Goal: Task Accomplishment & Management: Manage account settings

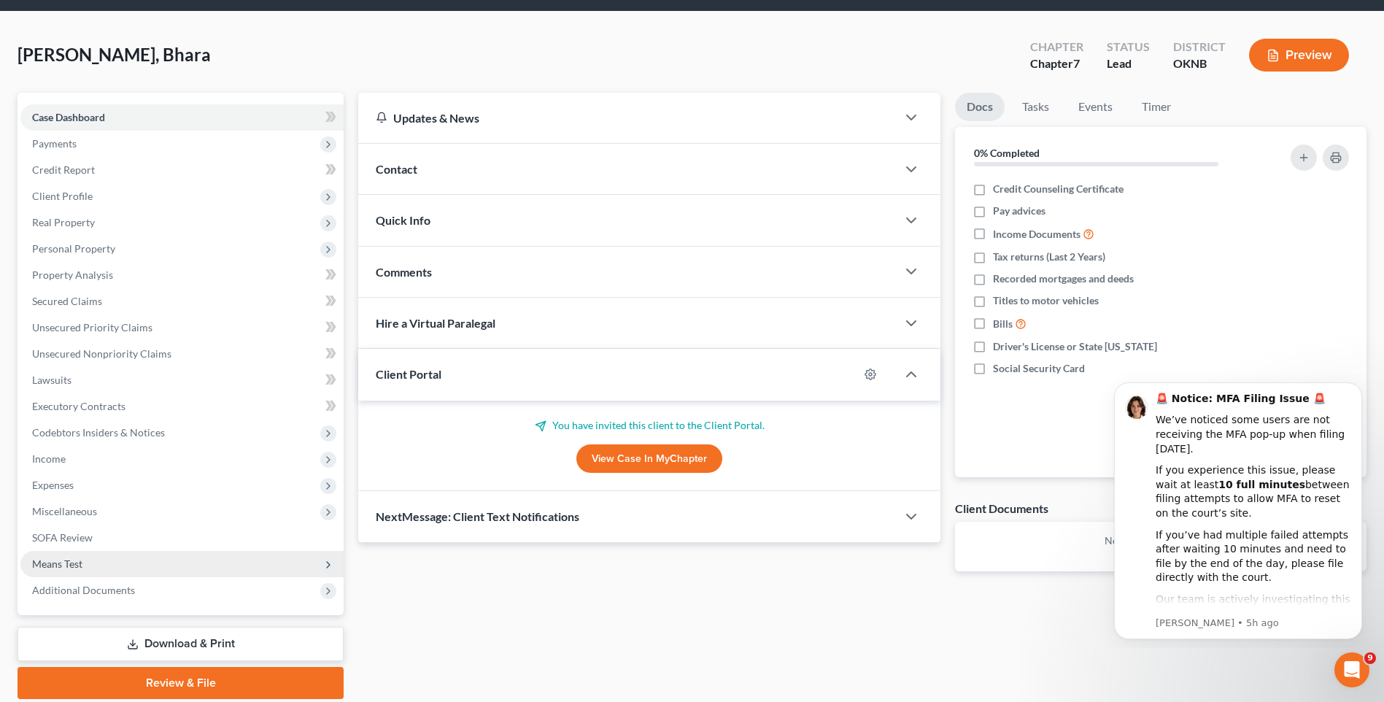
scroll to position [73, 0]
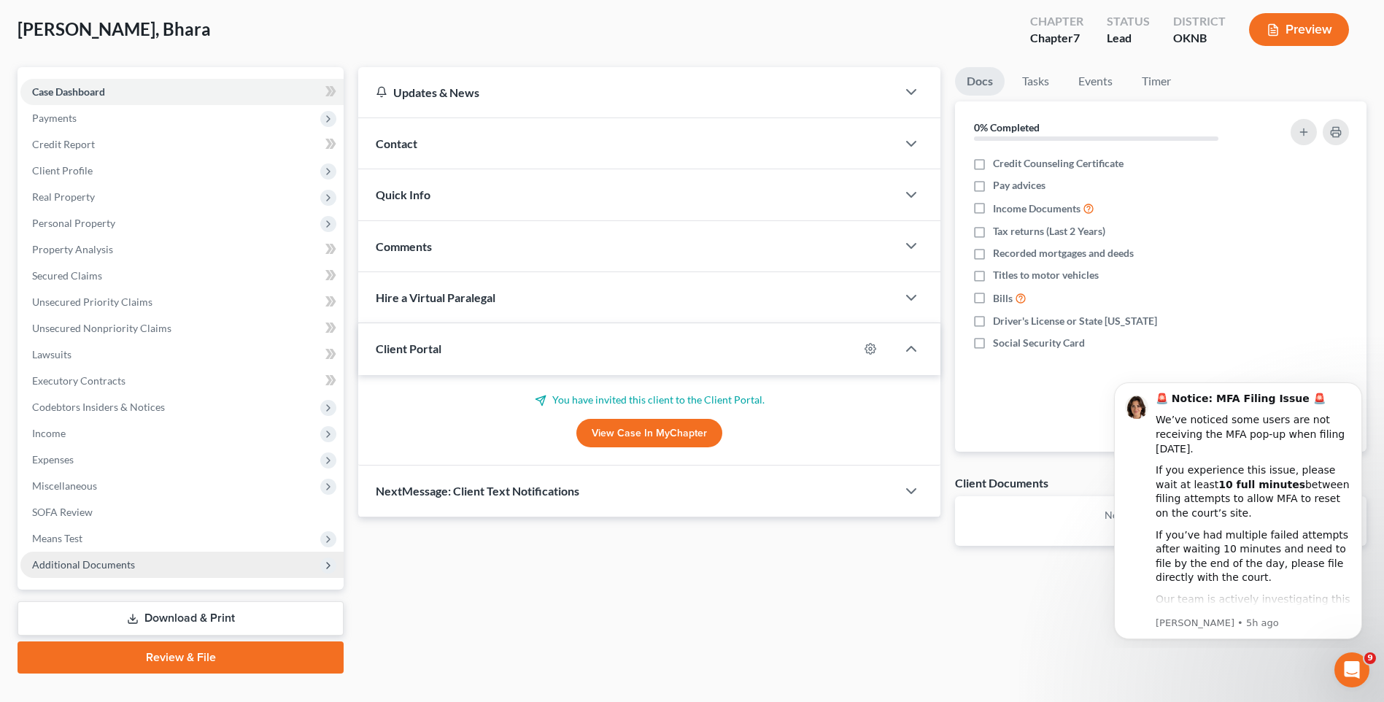
click at [220, 575] on span "Additional Documents" at bounding box center [181, 565] width 323 height 26
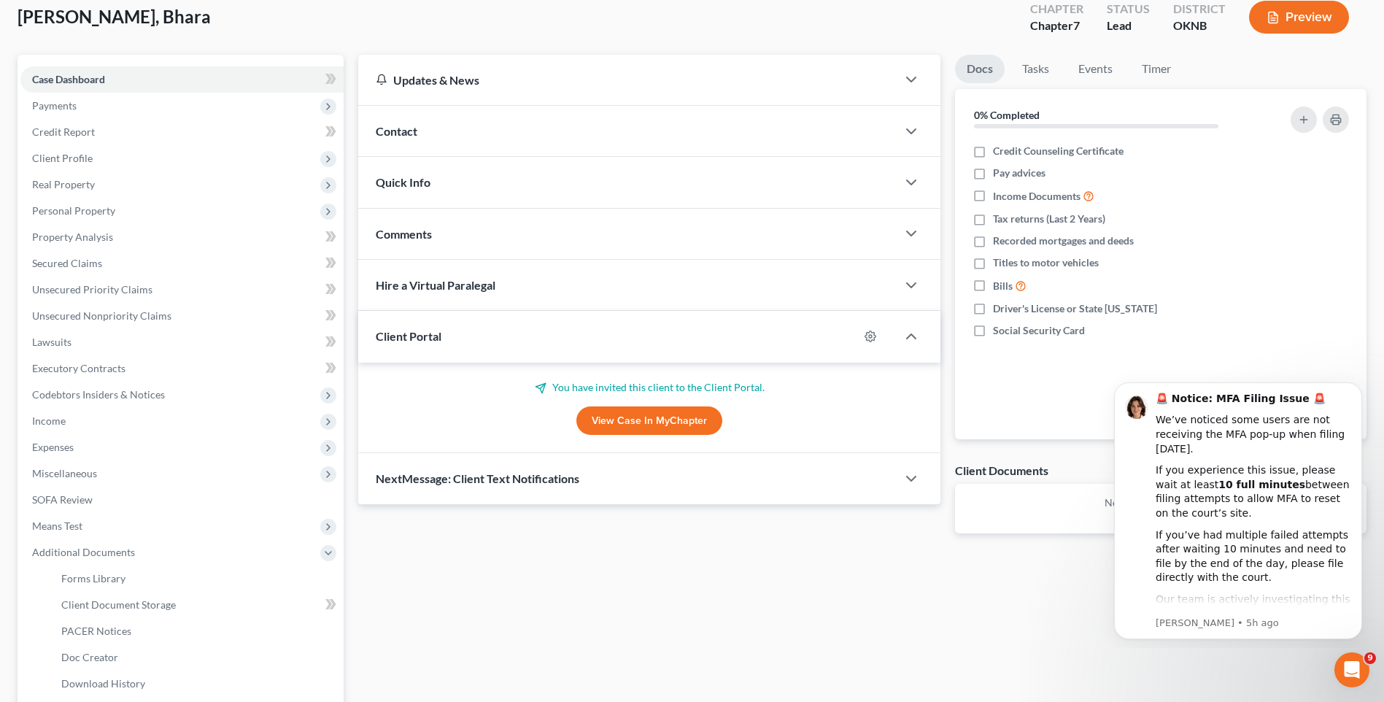
scroll to position [0, 0]
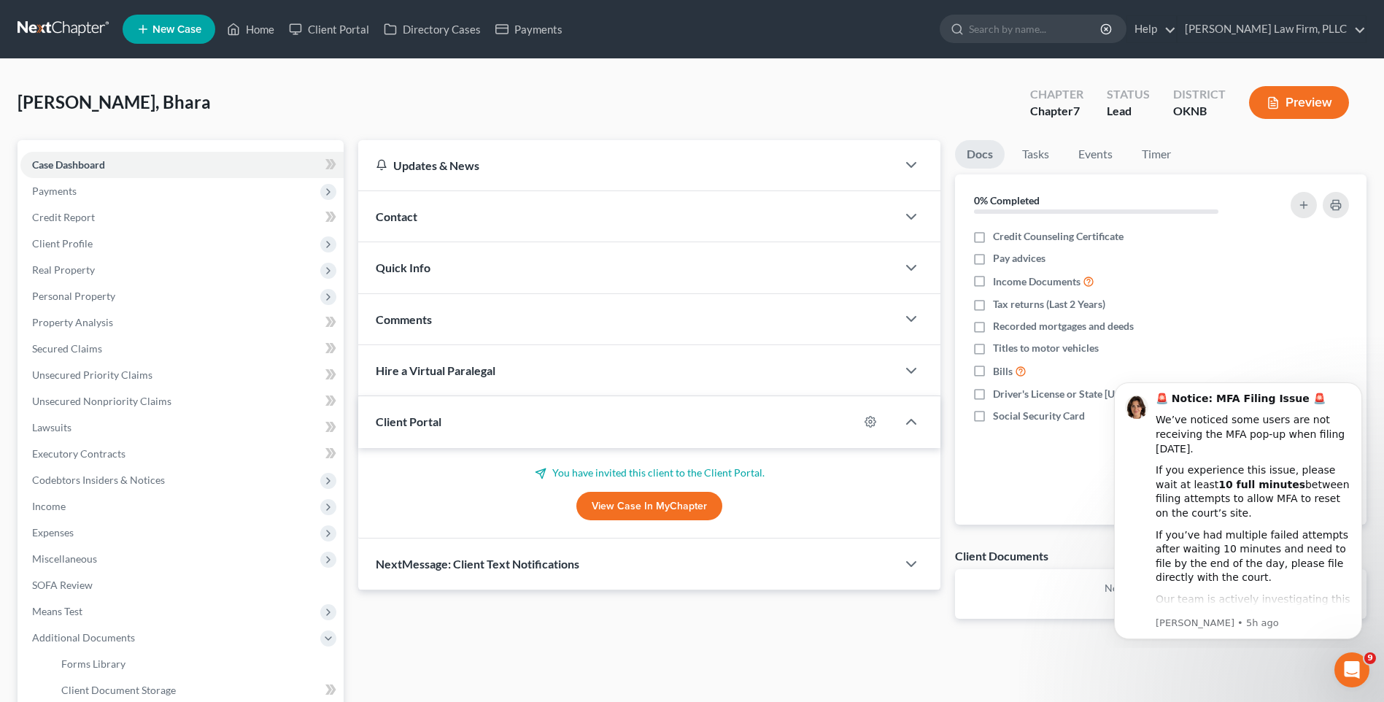
click at [78, 28] on link at bounding box center [64, 29] width 93 height 26
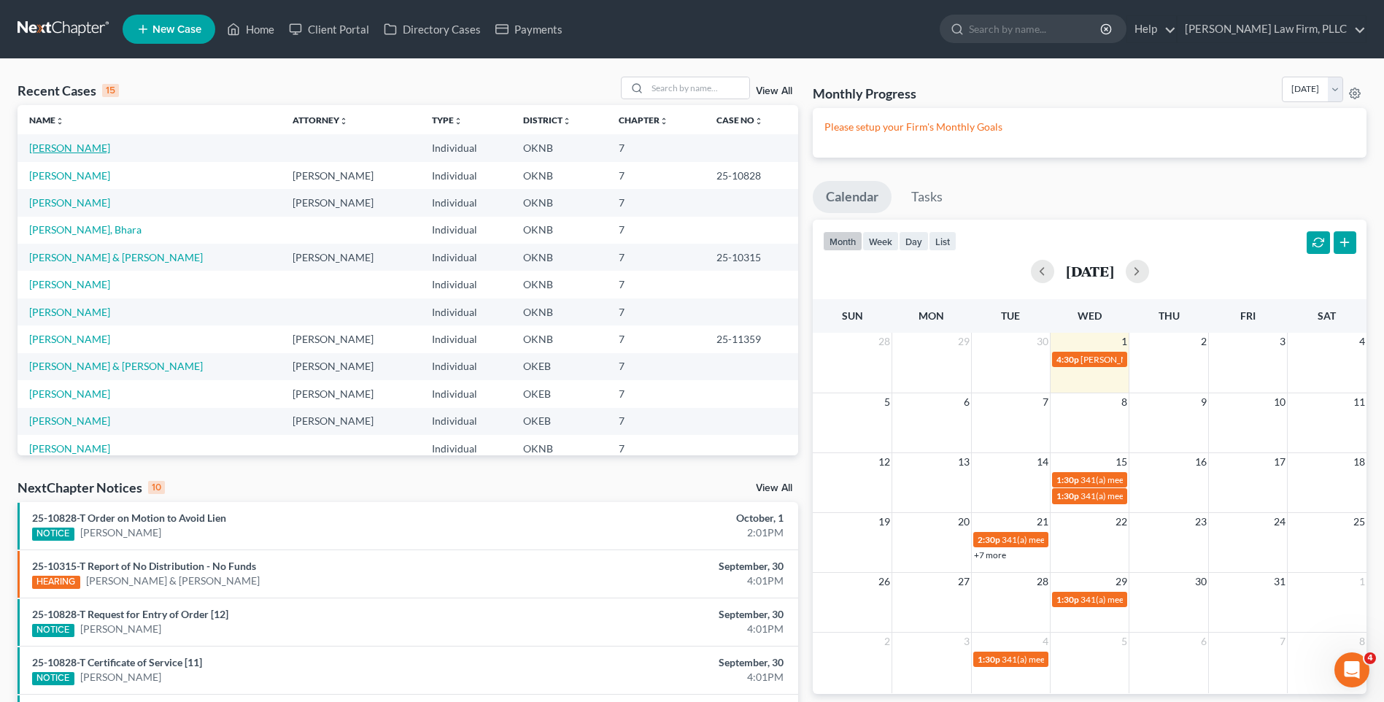
click at [82, 147] on link "[PERSON_NAME]" at bounding box center [69, 148] width 81 height 12
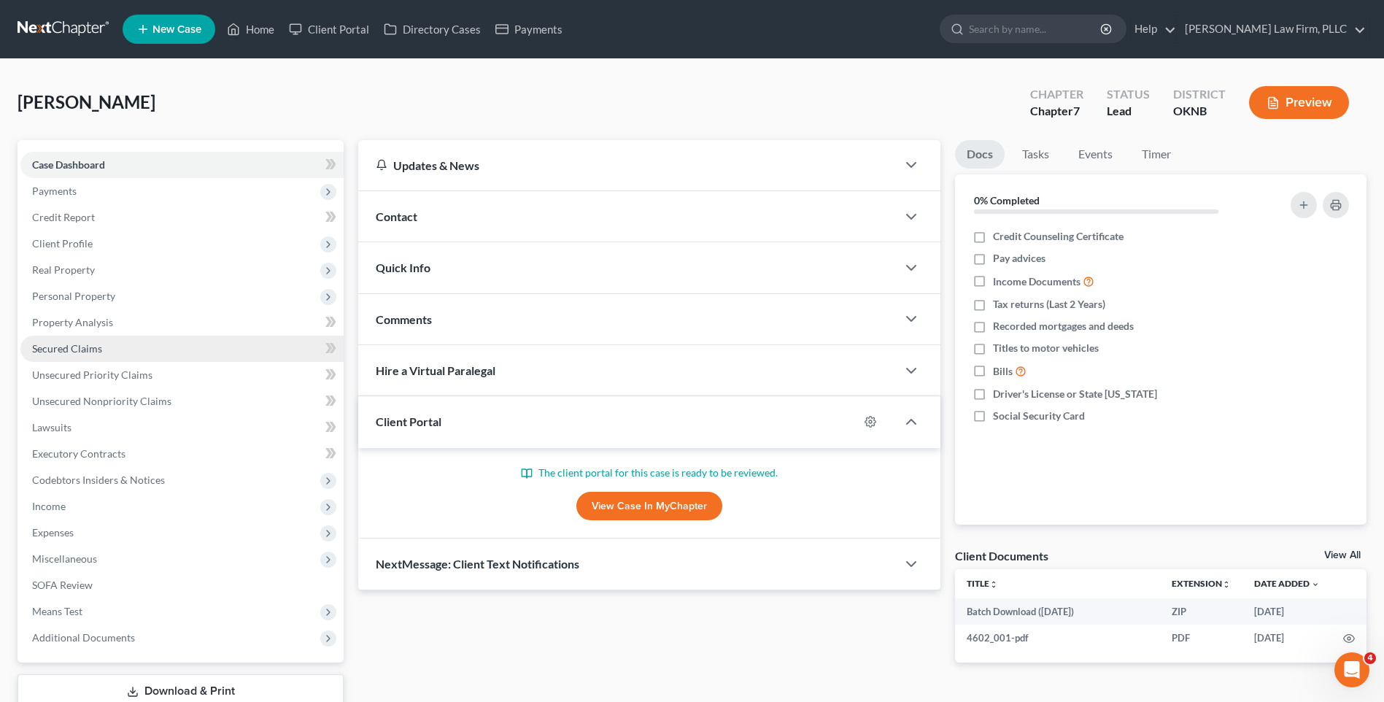
scroll to position [100, 0]
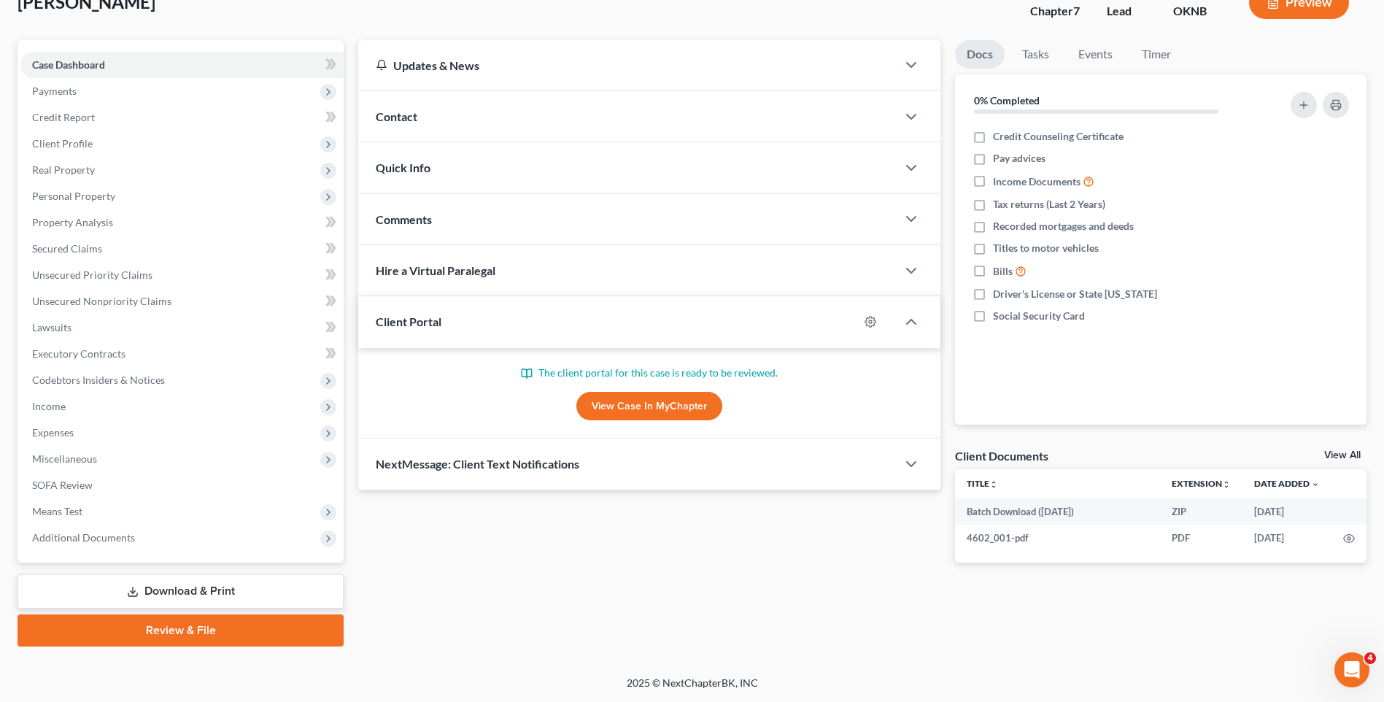
click at [639, 401] on link "View Case in MyChapter" at bounding box center [649, 406] width 146 height 29
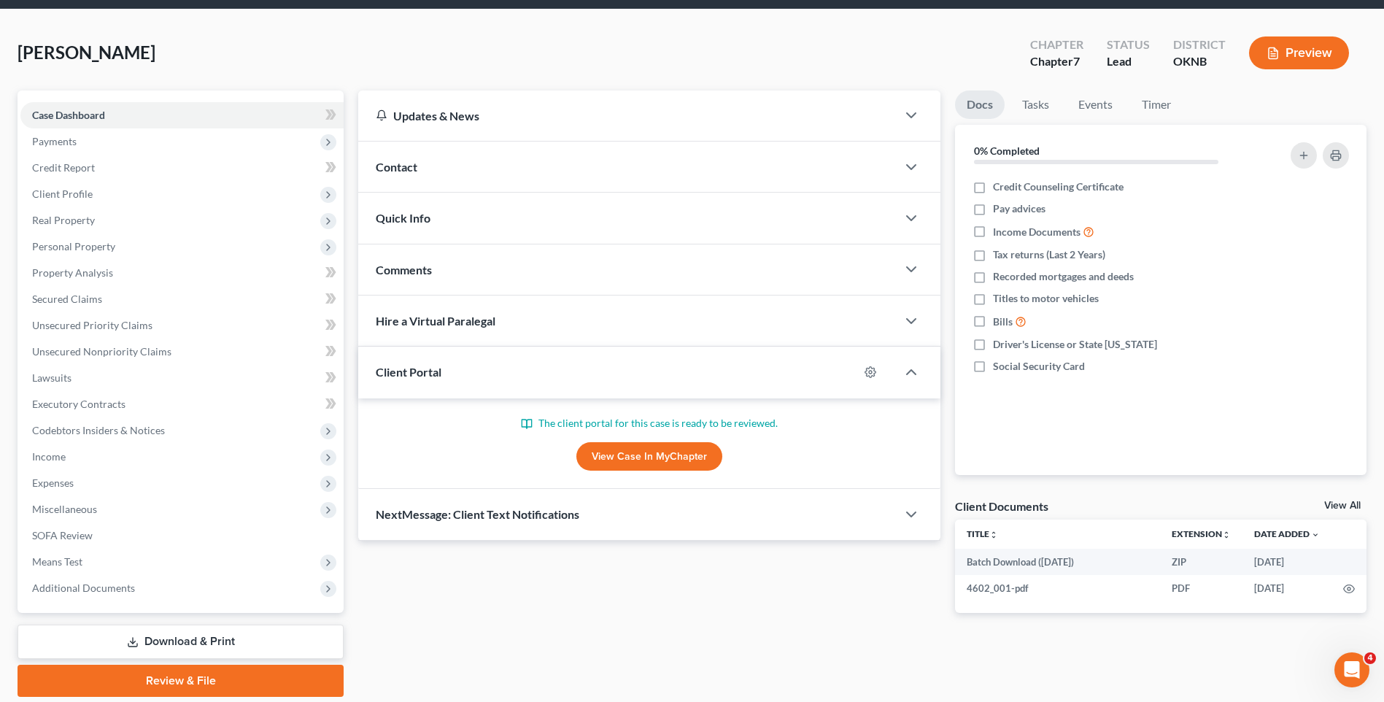
scroll to position [0, 0]
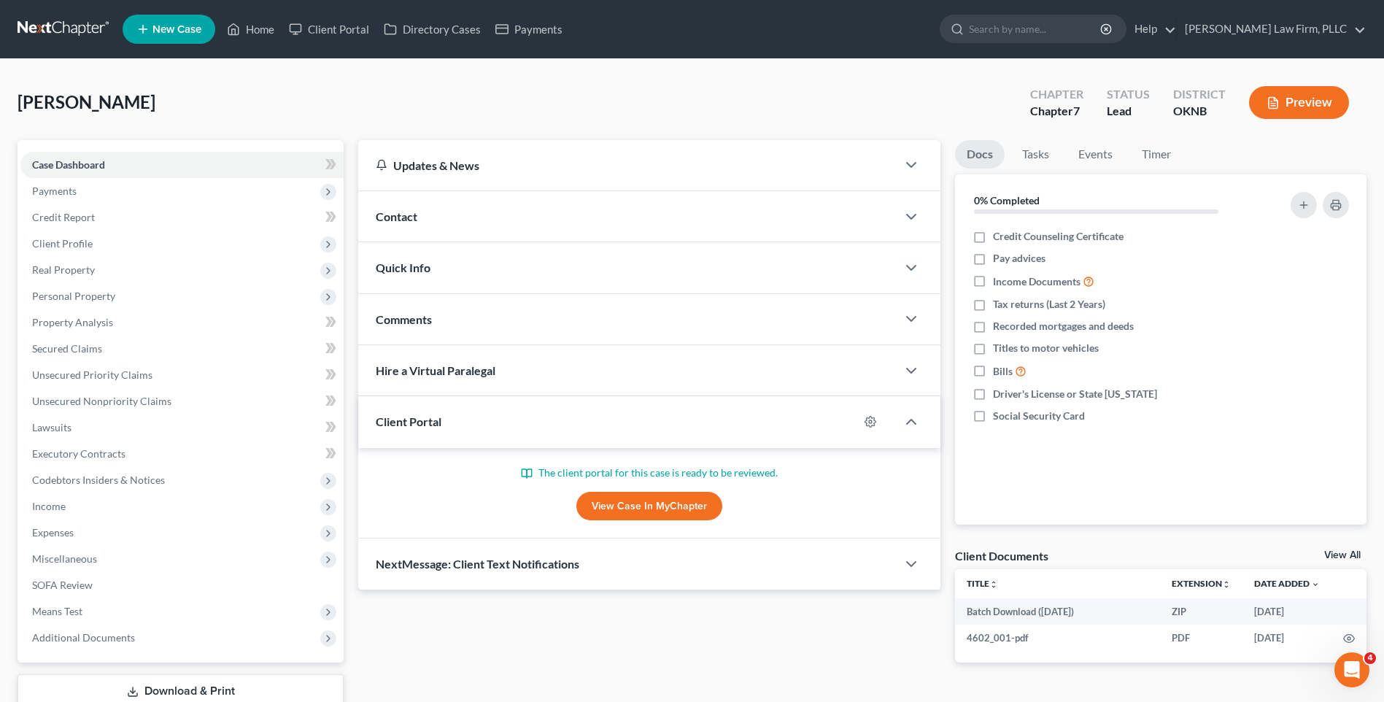
click at [116, 117] on div "Cumming, Elisha Upgraded Chapter Chapter 7 Status Lead District OKNB Preview" at bounding box center [692, 108] width 1349 height 63
click at [104, 99] on span "[PERSON_NAME]" at bounding box center [87, 101] width 138 height 21
click at [82, 28] on link at bounding box center [64, 29] width 93 height 26
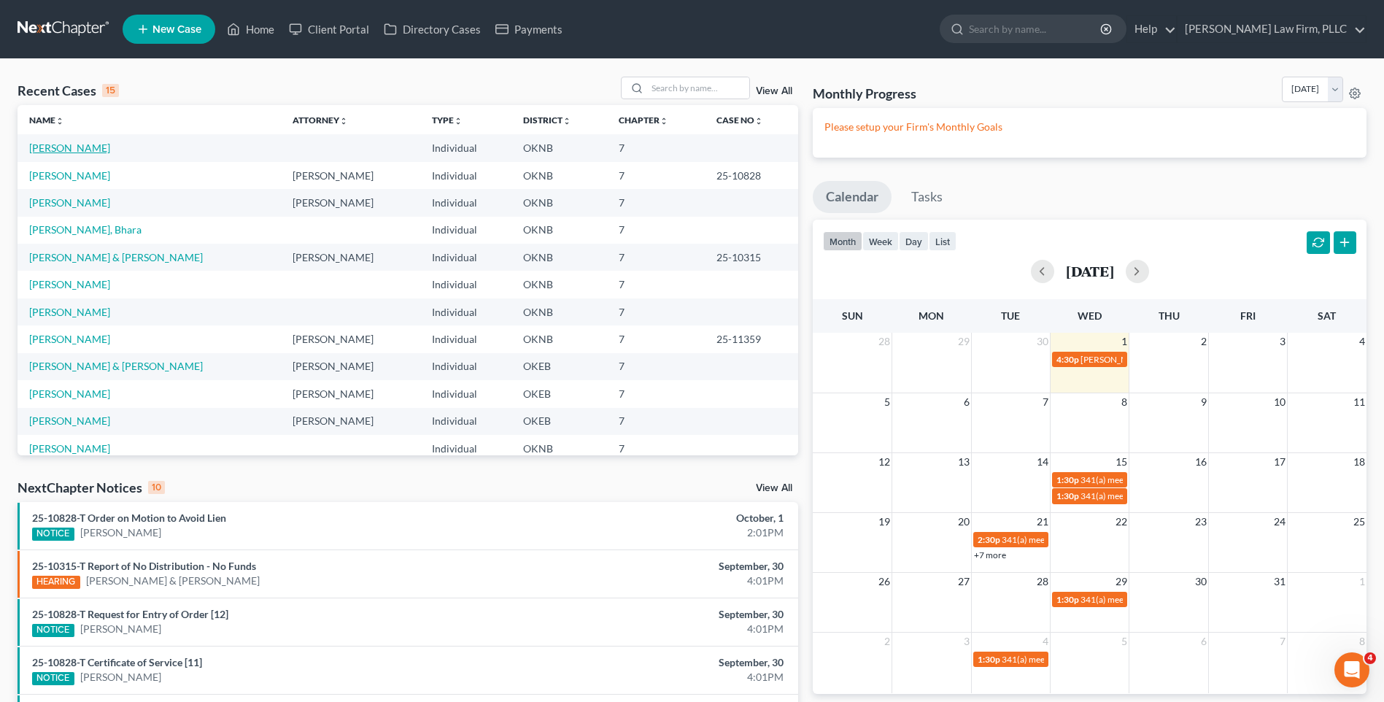
click at [88, 152] on link "[PERSON_NAME]" at bounding box center [69, 148] width 81 height 12
click at [81, 144] on link "[PERSON_NAME]" at bounding box center [69, 148] width 81 height 12
click at [60, 150] on link "[PERSON_NAME]" at bounding box center [69, 148] width 81 height 12
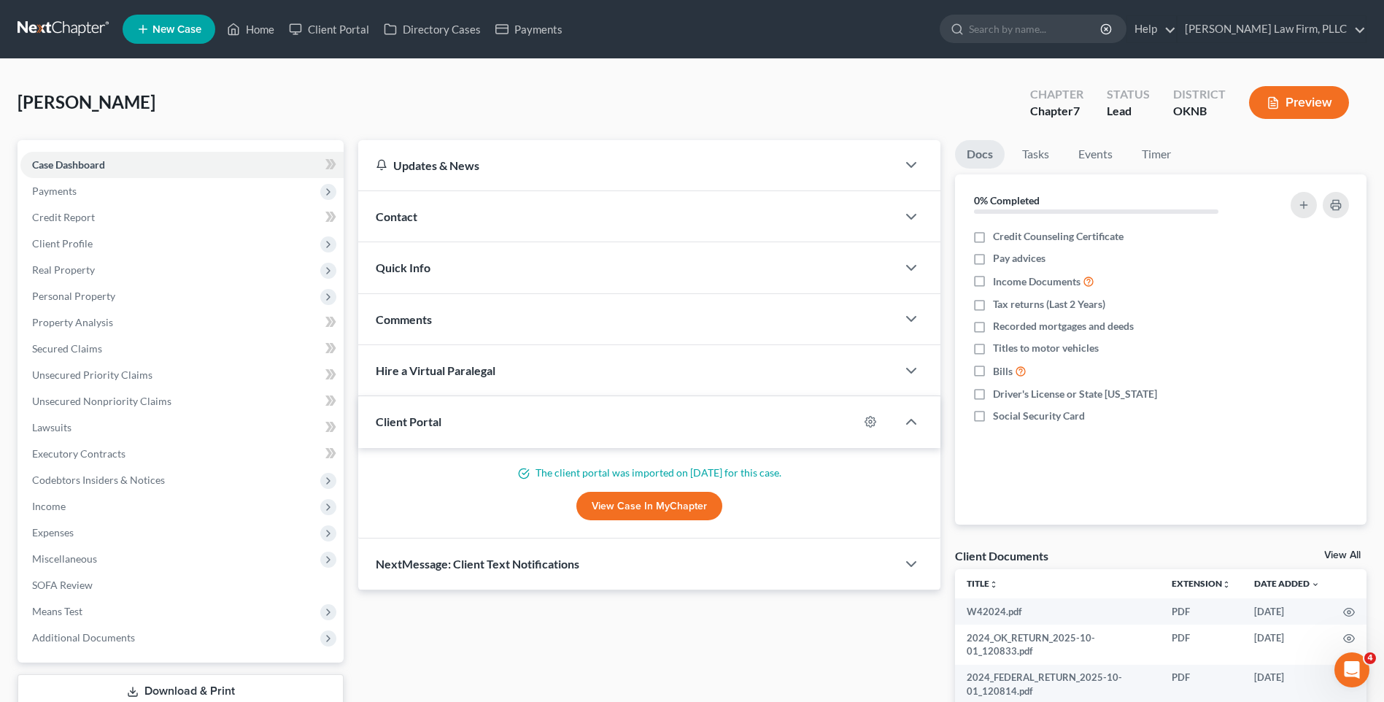
scroll to position [219, 0]
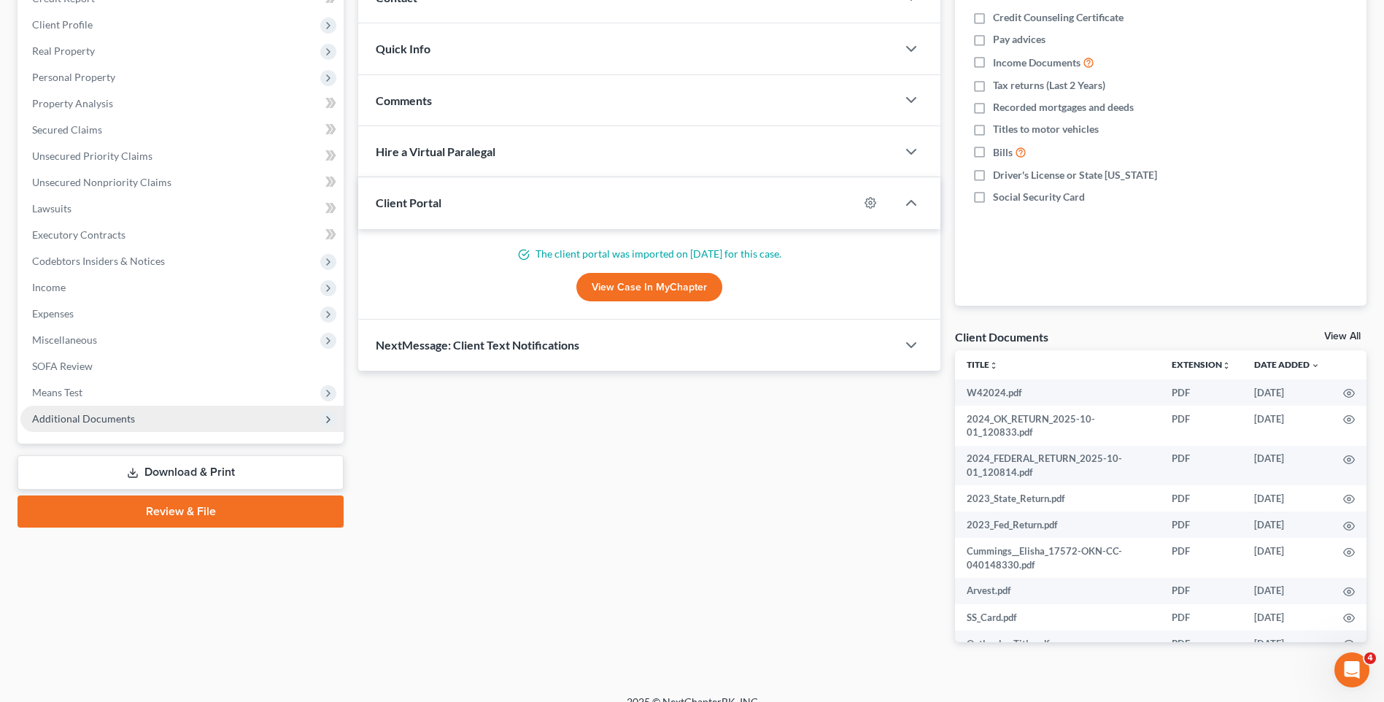
click at [182, 425] on span "Additional Documents" at bounding box center [181, 419] width 323 height 26
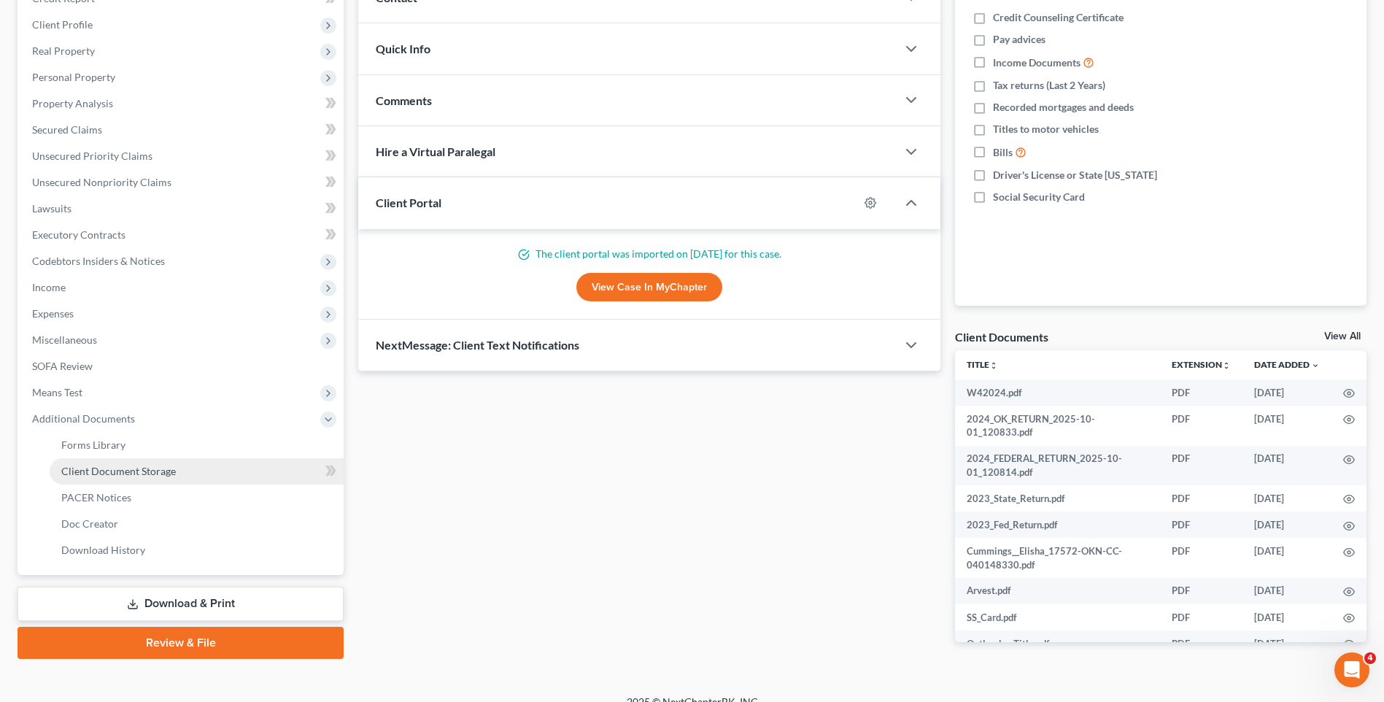
click at [155, 479] on link "Client Document Storage" at bounding box center [197, 471] width 294 height 26
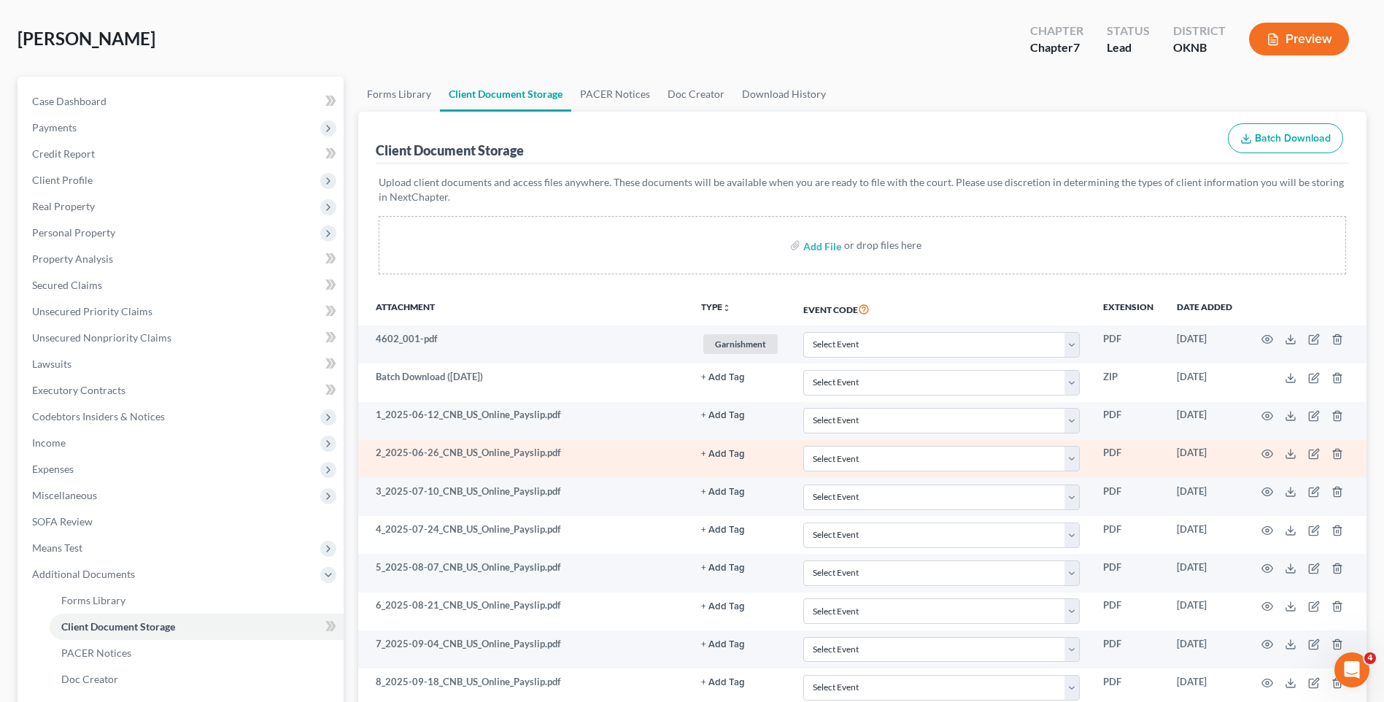
scroll to position [73, 0]
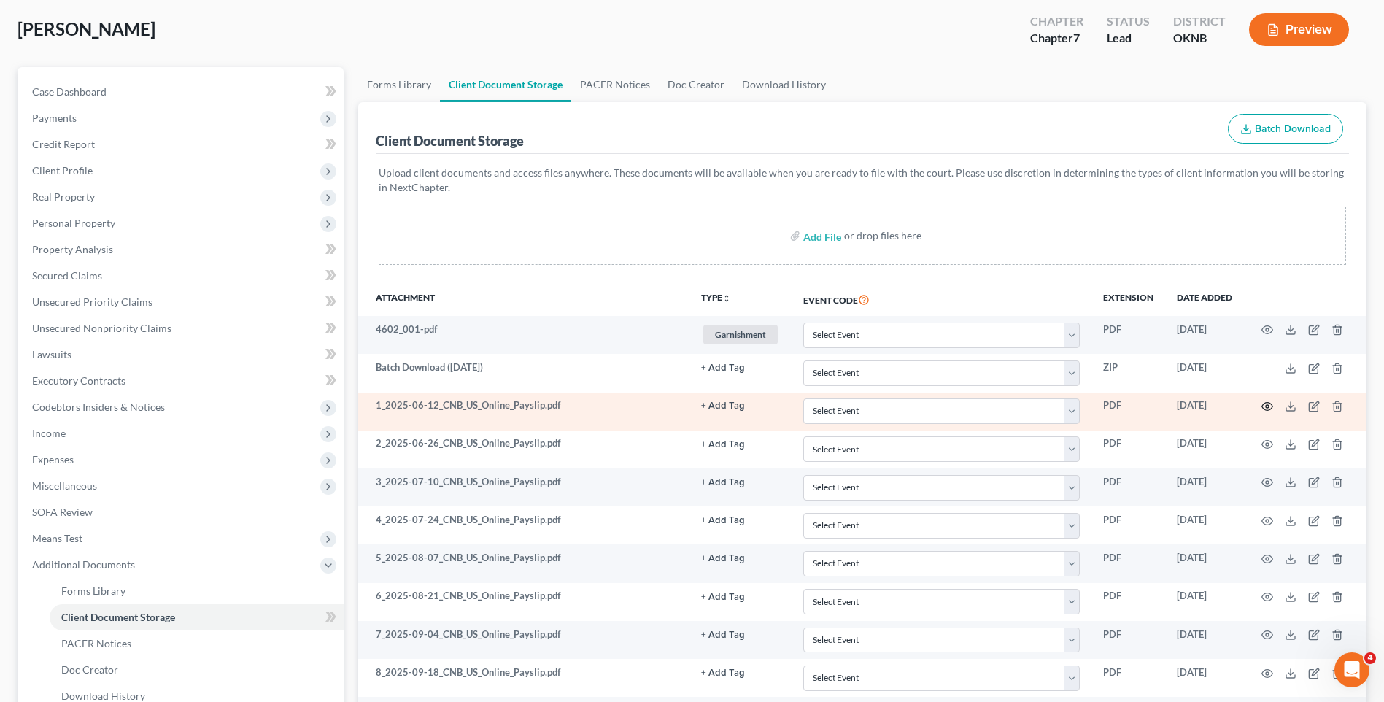
click at [1267, 410] on icon "button" at bounding box center [1267, 407] width 11 height 8
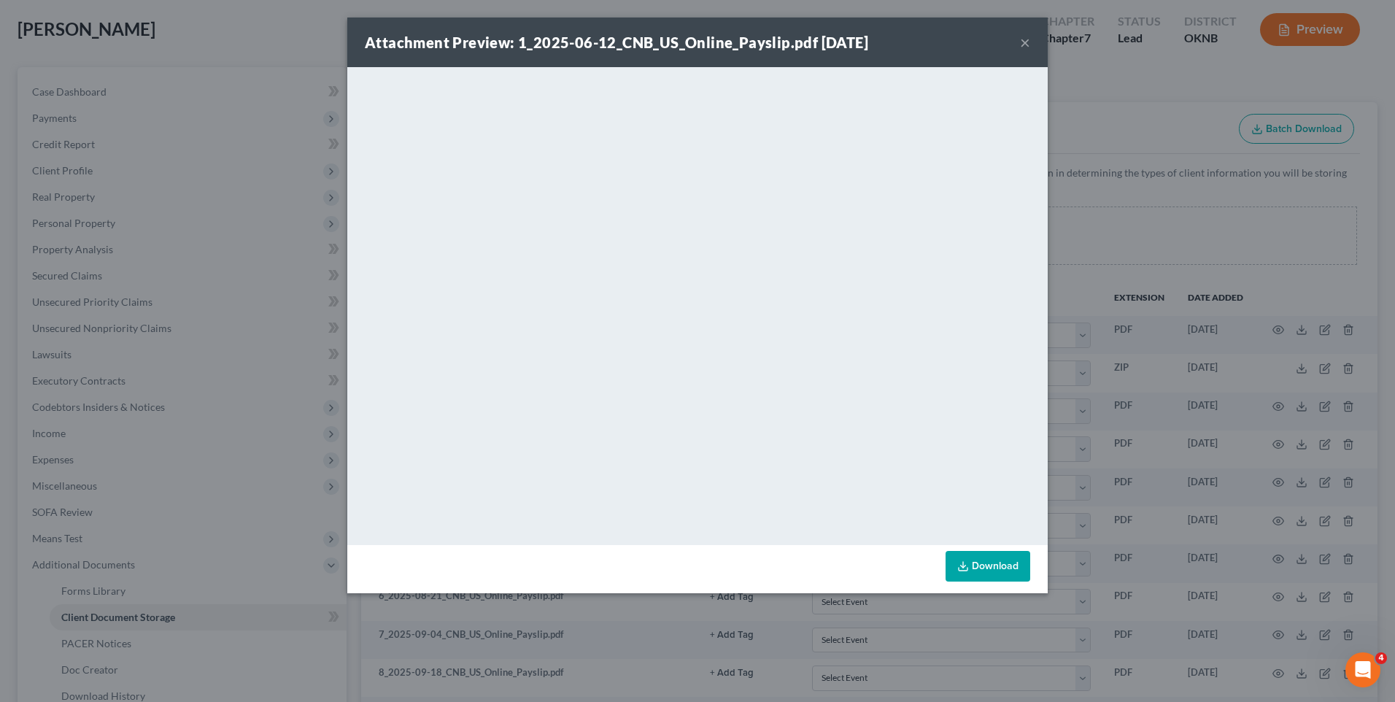
click at [1205, 284] on div "Attachment Preview: 1_2025-06-12_CNB_US_Online_Payslip.pdf 10/01/2025 × <object…" at bounding box center [697, 351] width 1395 height 702
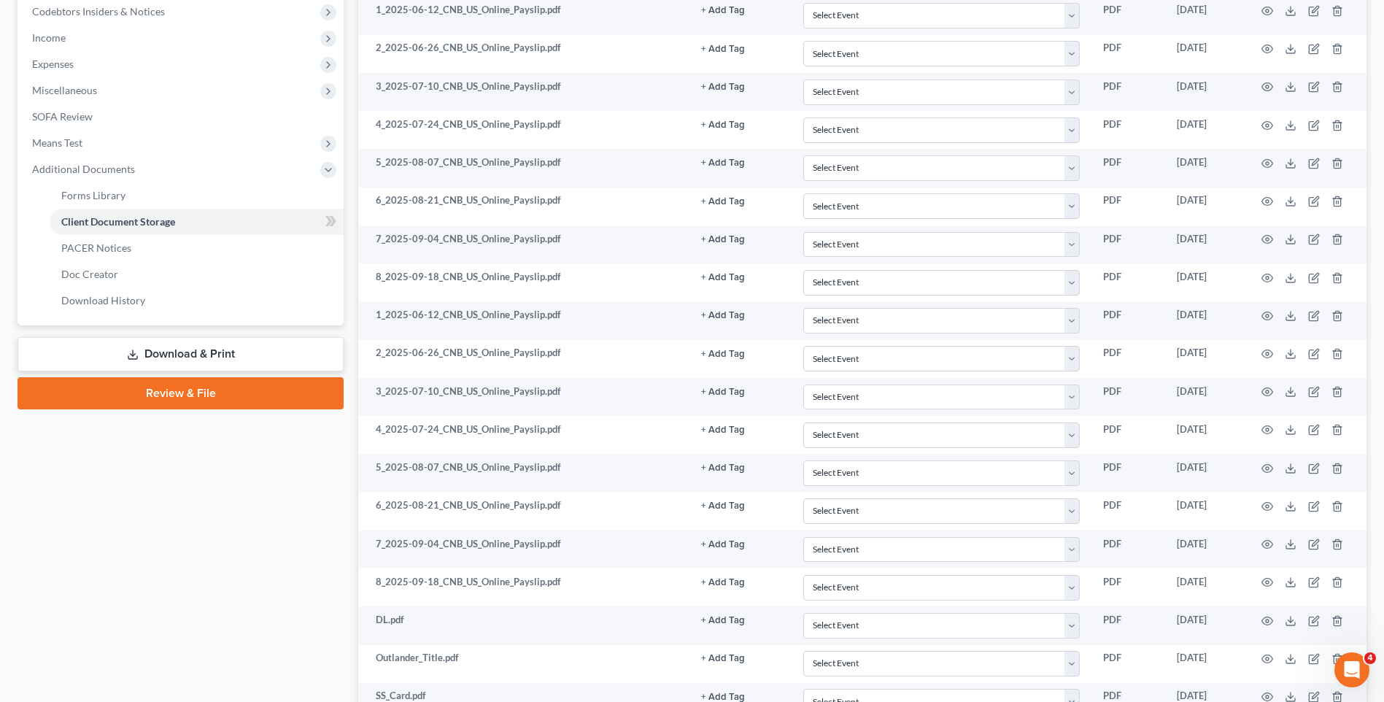
scroll to position [0, 0]
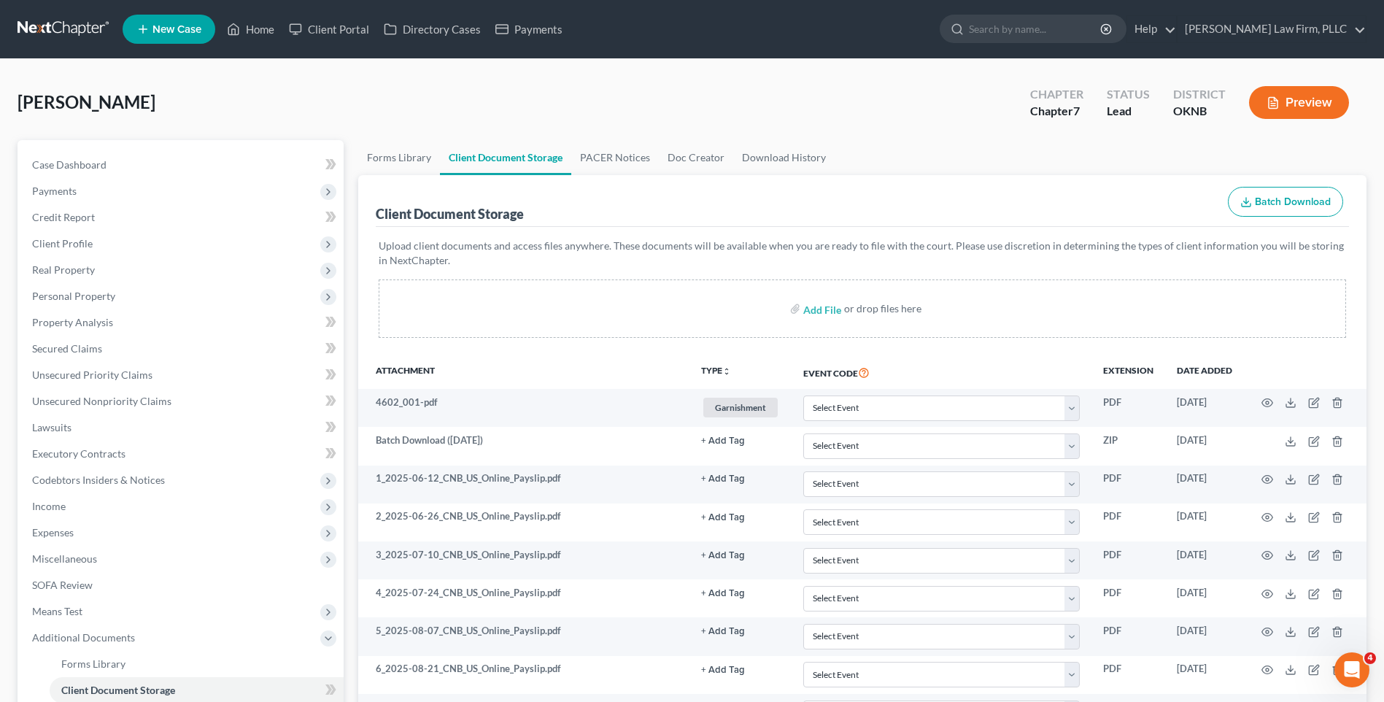
click at [80, 30] on link at bounding box center [64, 29] width 93 height 26
